Goal: Transaction & Acquisition: Subscribe to service/newsletter

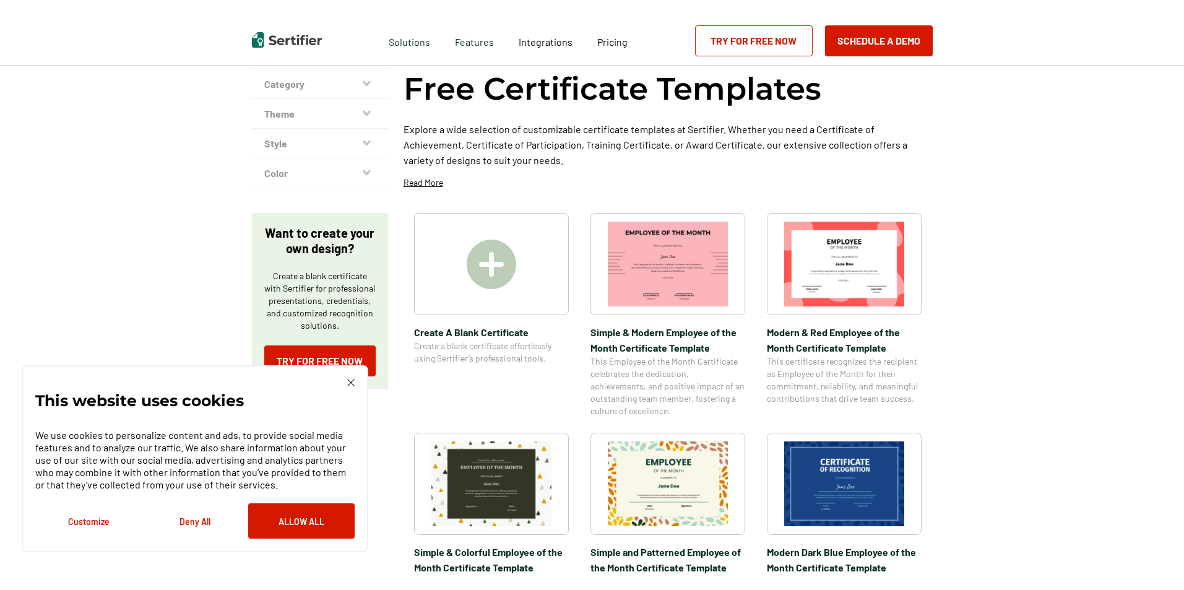
scroll to position [124, 0]
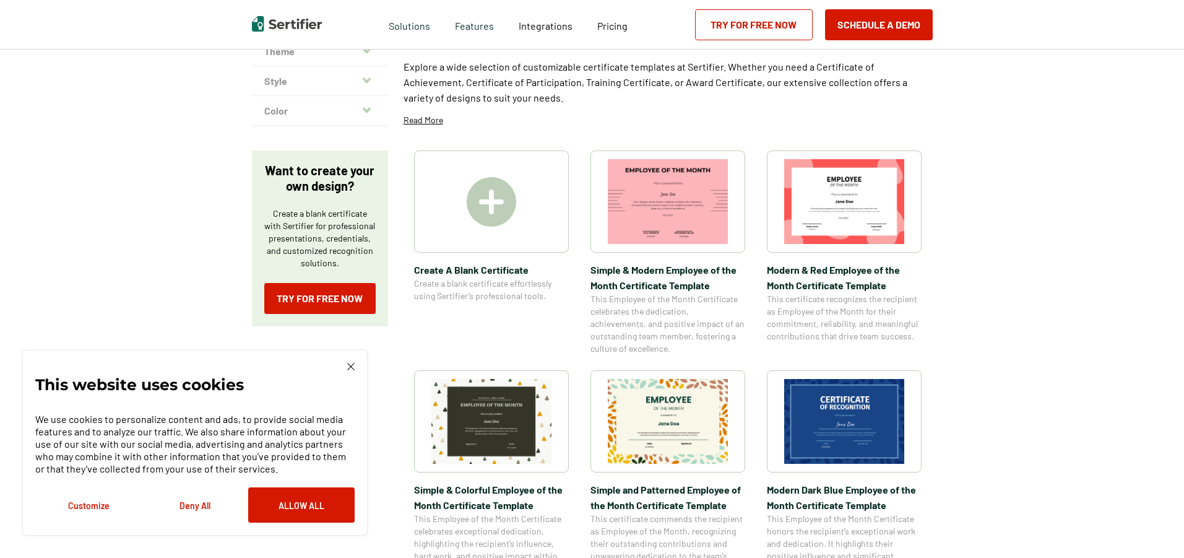
click at [496, 197] on img at bounding box center [492, 202] width 50 height 50
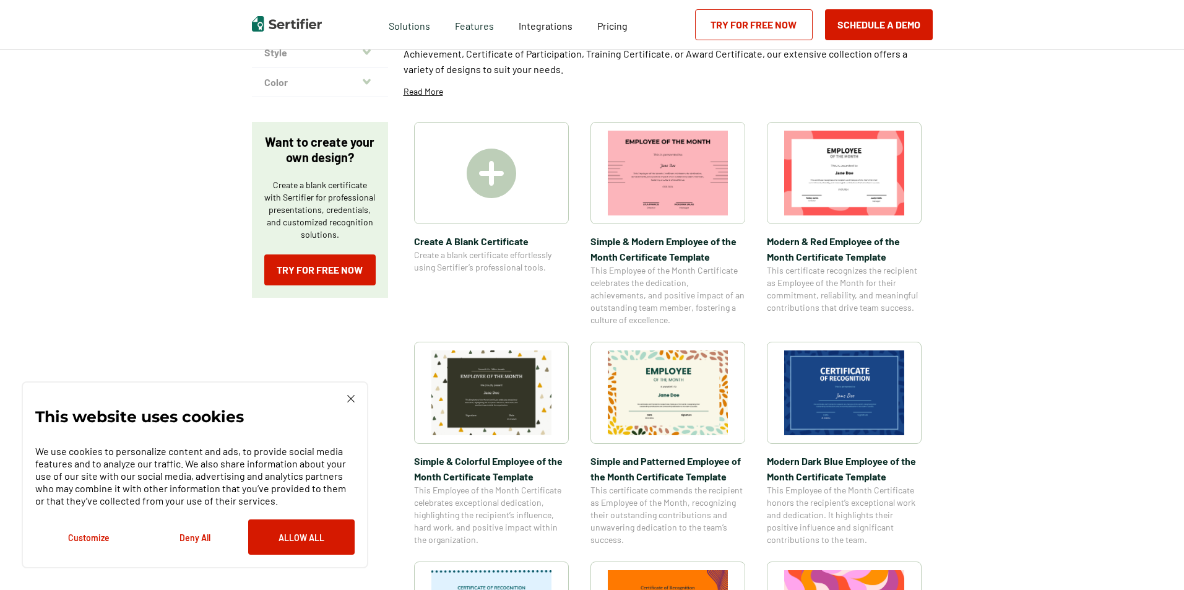
scroll to position [31, 0]
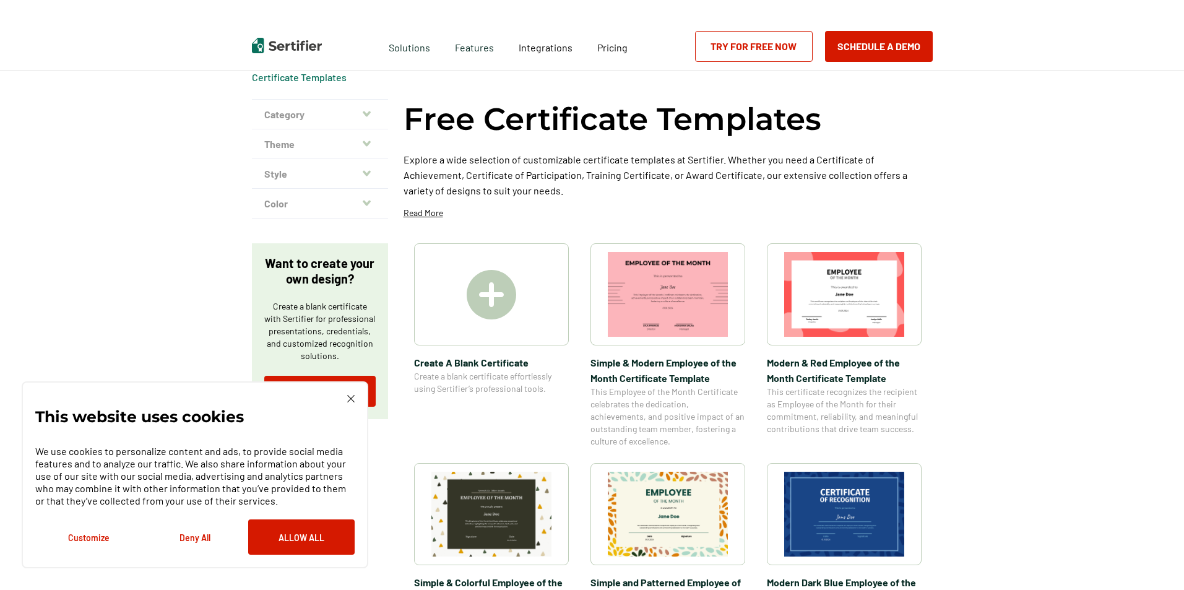
click at [522, 274] on div at bounding box center [491, 294] width 155 height 102
drag, startPoint x: 1167, startPoint y: 101, endPoint x: 1180, endPoint y: 144, distance: 44.8
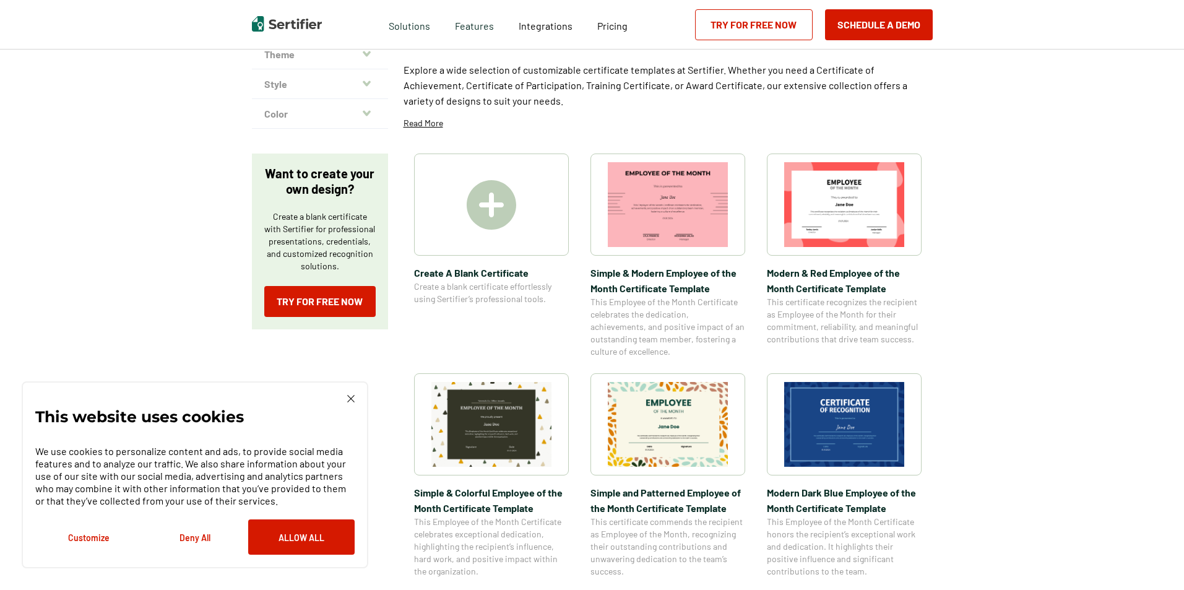
scroll to position [0, 0]
